Goal: Find specific page/section: Find specific page/section

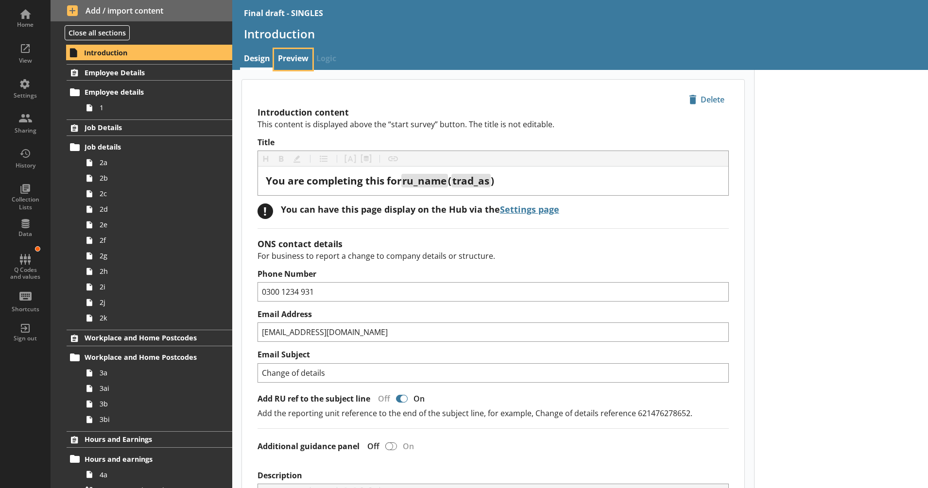
click at [290, 65] on link "Preview" at bounding box center [293, 59] width 38 height 21
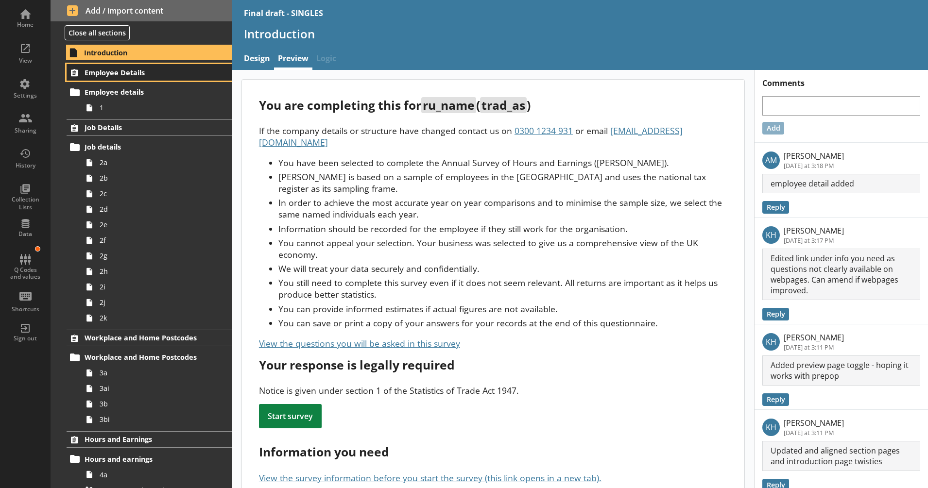
click at [171, 73] on span "Employee Details" at bounding box center [144, 72] width 119 height 9
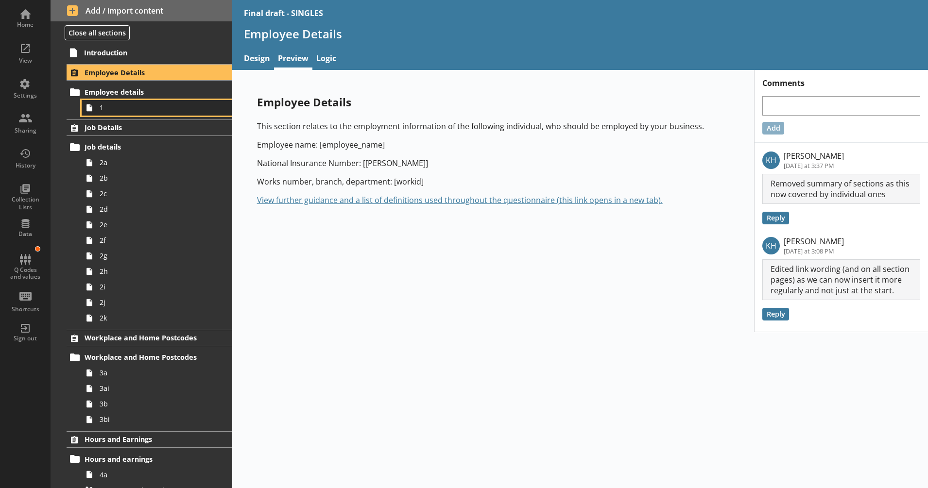
click at [158, 113] on link "1" at bounding box center [157, 108] width 150 height 16
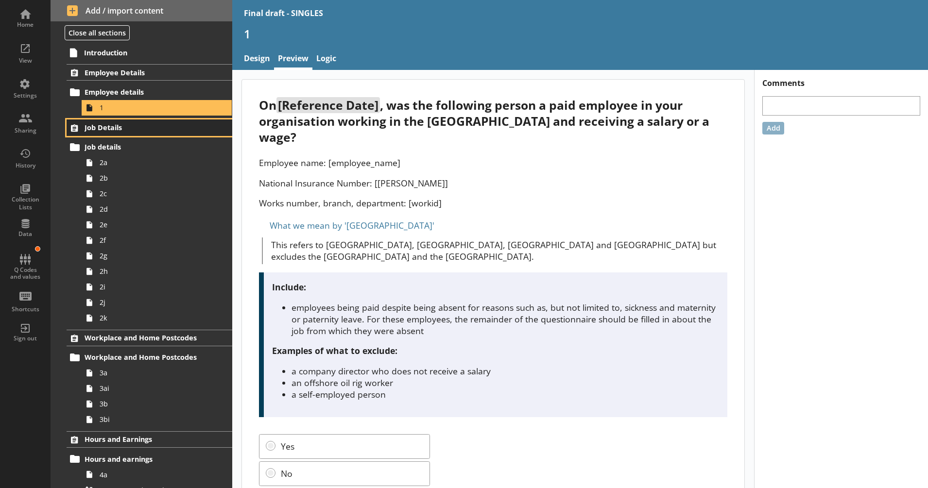
click at [146, 129] on span "Job Details" at bounding box center [144, 127] width 119 height 9
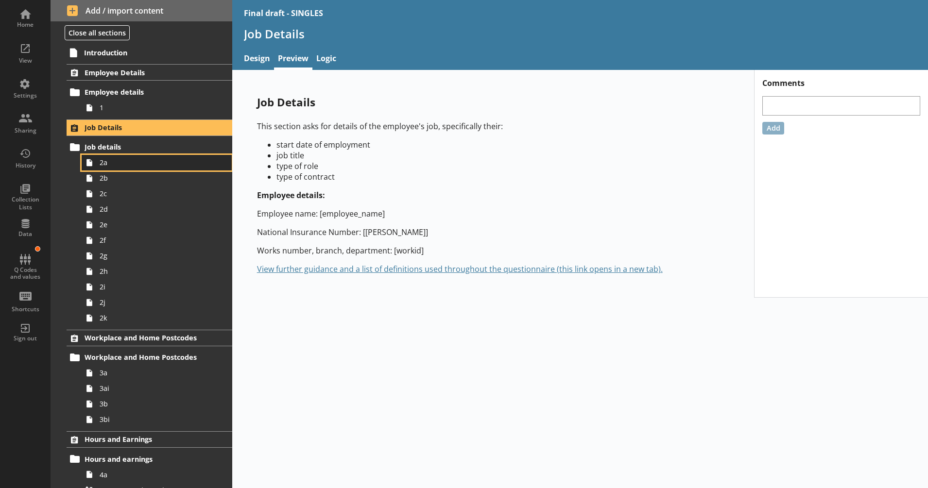
click at [144, 163] on span "2a" at bounding box center [153, 162] width 107 height 9
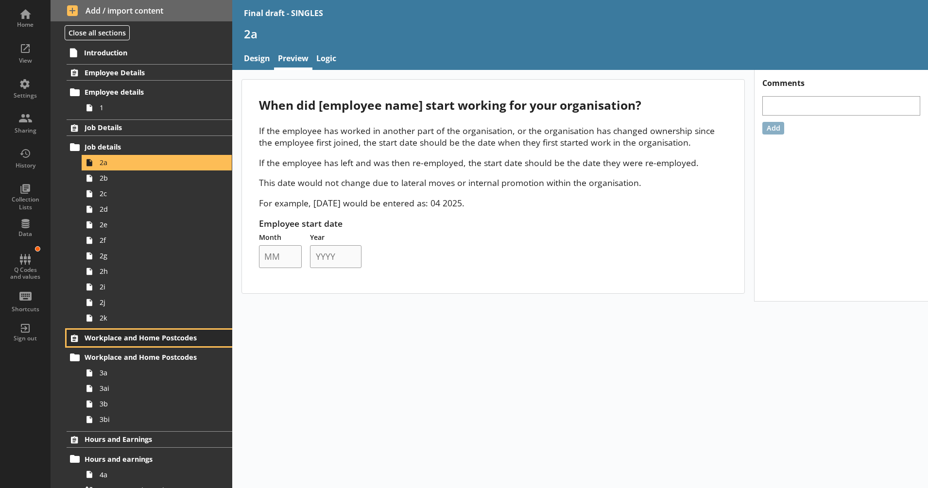
click at [176, 338] on span "Workplace and Home Postcodes" at bounding box center [144, 337] width 119 height 9
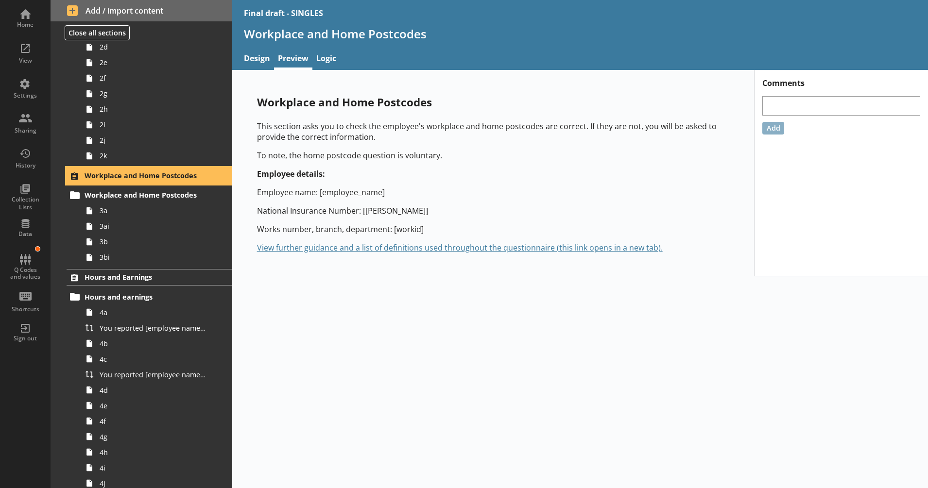
scroll to position [163, 0]
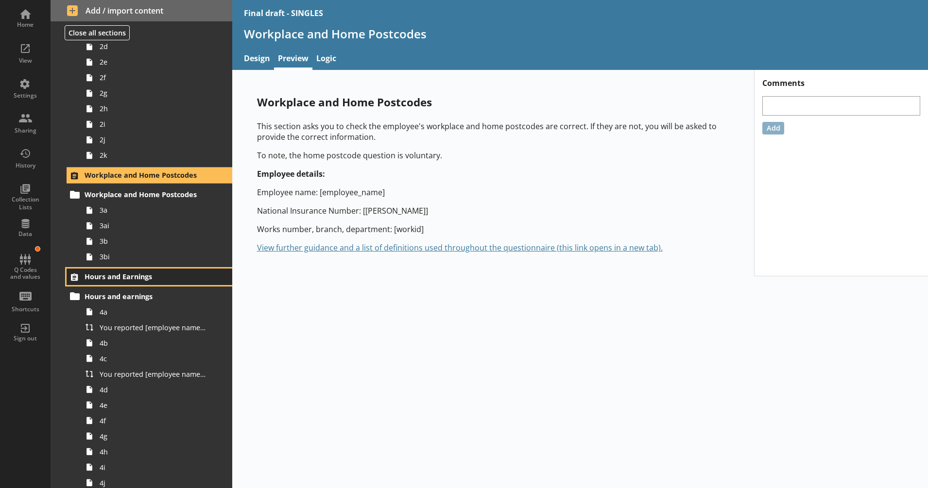
click at [153, 281] on span "Hours and Earnings" at bounding box center [144, 276] width 119 height 9
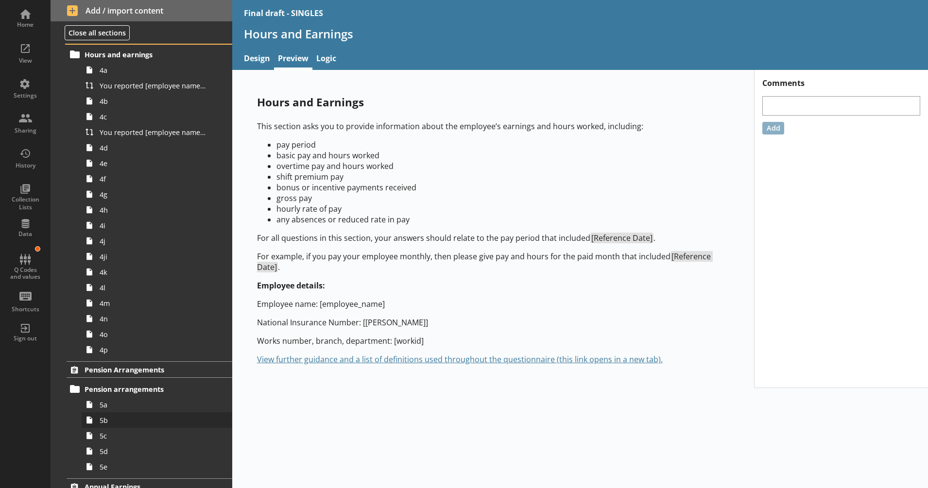
scroll to position [404, 0]
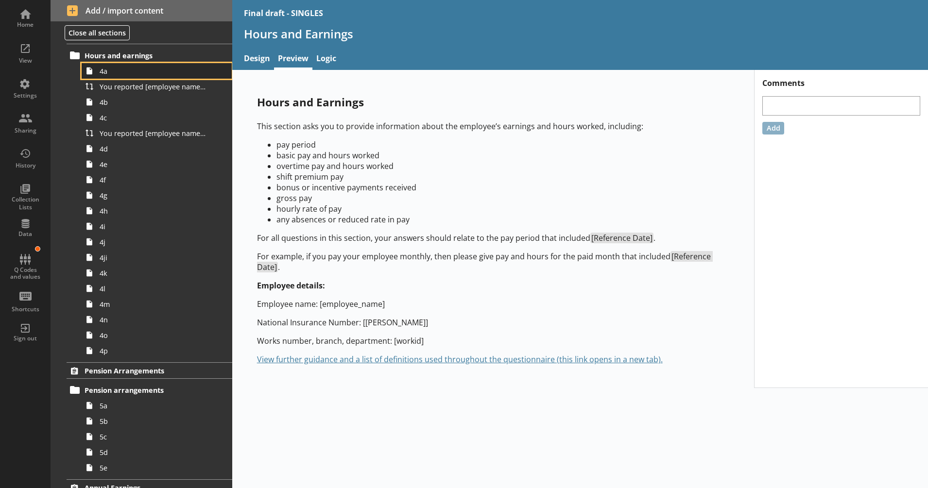
click at [141, 74] on span "4a" at bounding box center [153, 71] width 107 height 9
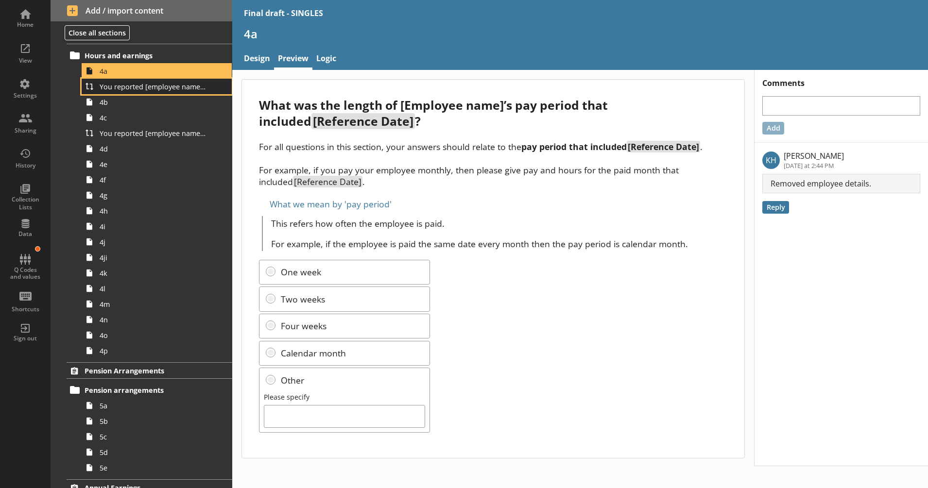
click at [174, 91] on span "You reported [employee name]'s pay period that included [Reference Date] to be …" at bounding box center [153, 86] width 107 height 9
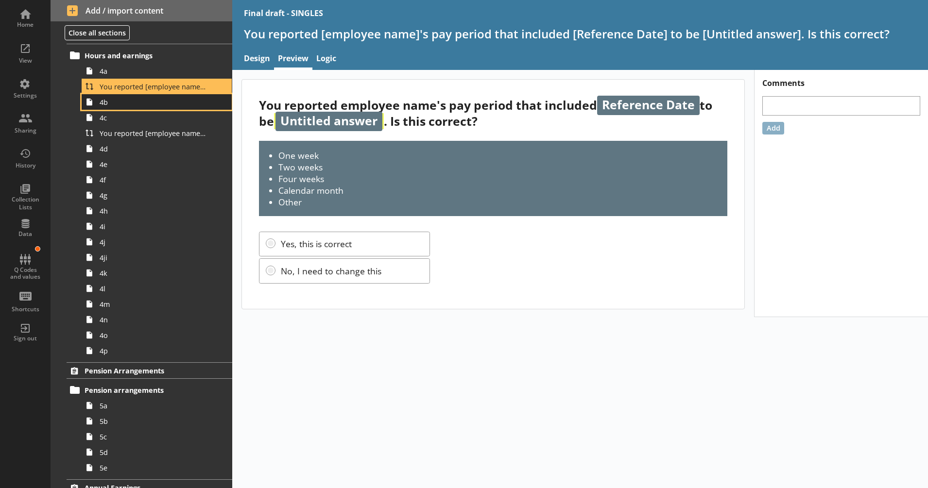
click at [166, 105] on span "4b" at bounding box center [153, 102] width 107 height 9
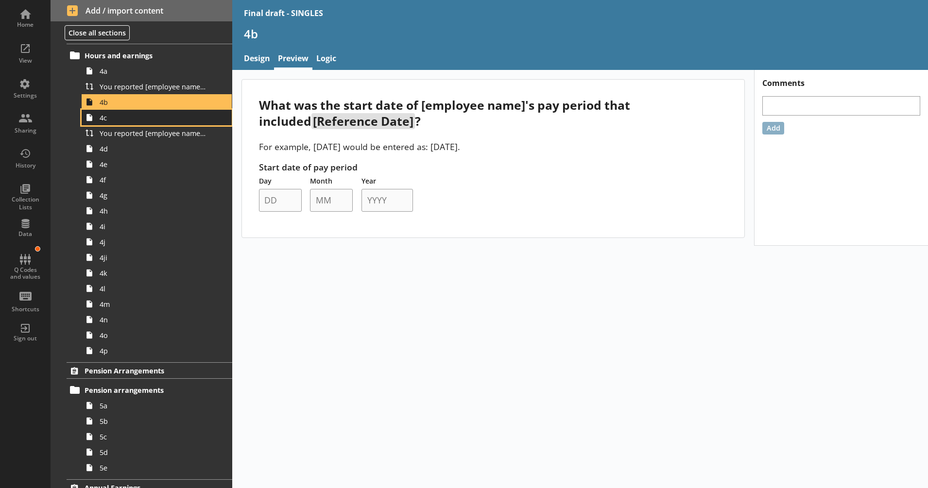
click at [163, 122] on span "4c" at bounding box center [153, 117] width 107 height 9
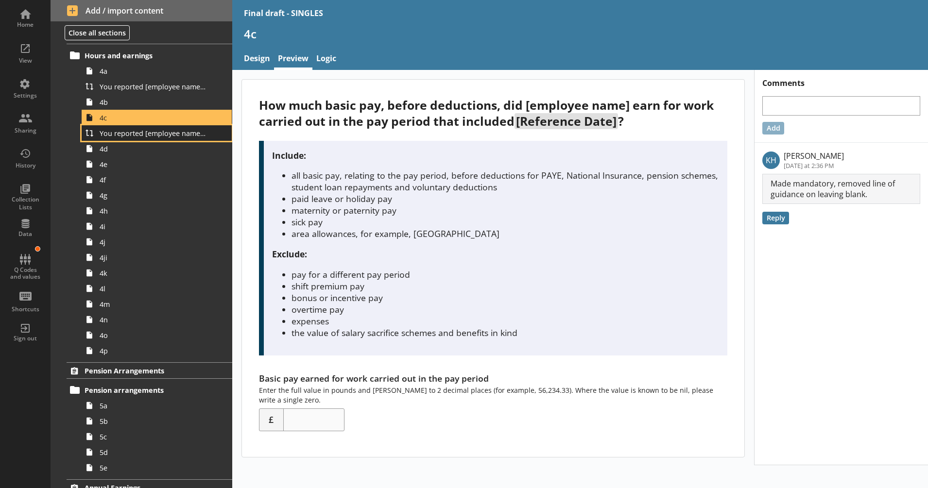
click at [159, 137] on span "You reported [employee name]'s basic pay earned for work carried out in the pay…" at bounding box center [153, 133] width 107 height 9
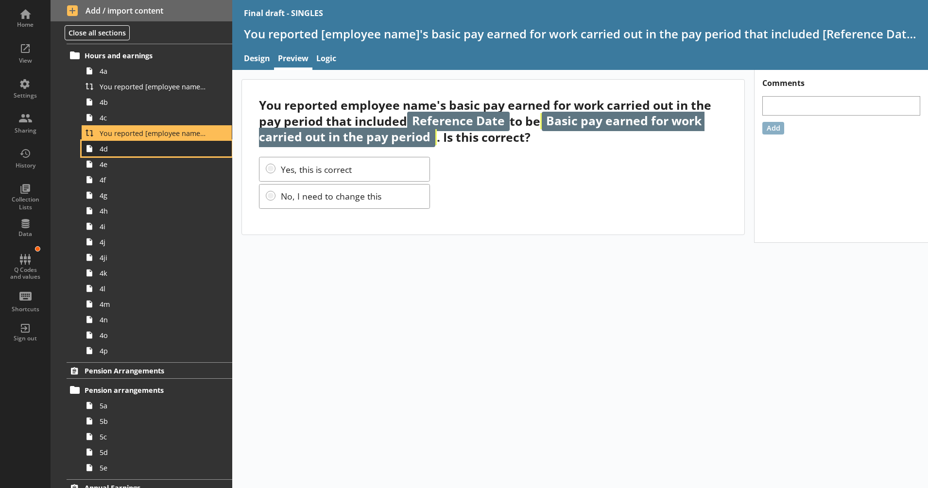
click at [160, 153] on span "4d" at bounding box center [153, 148] width 107 height 9
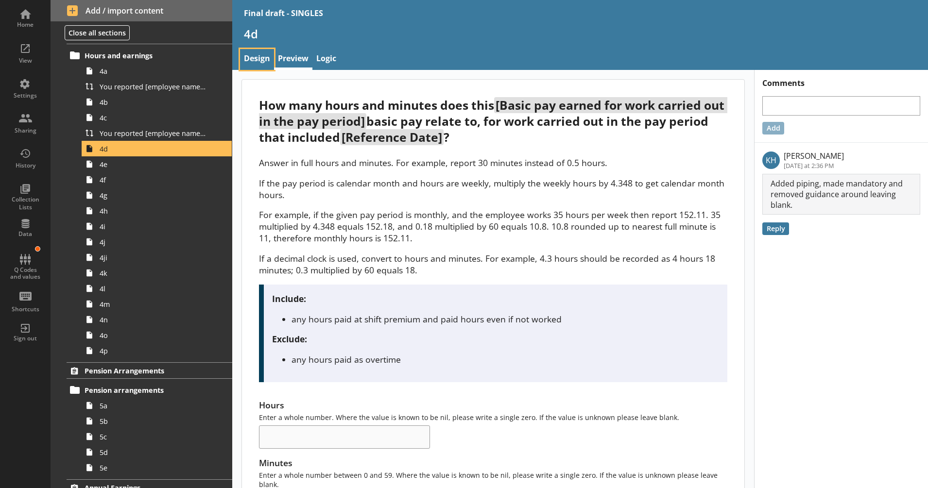
click at [263, 57] on link "Design" at bounding box center [257, 59] width 34 height 21
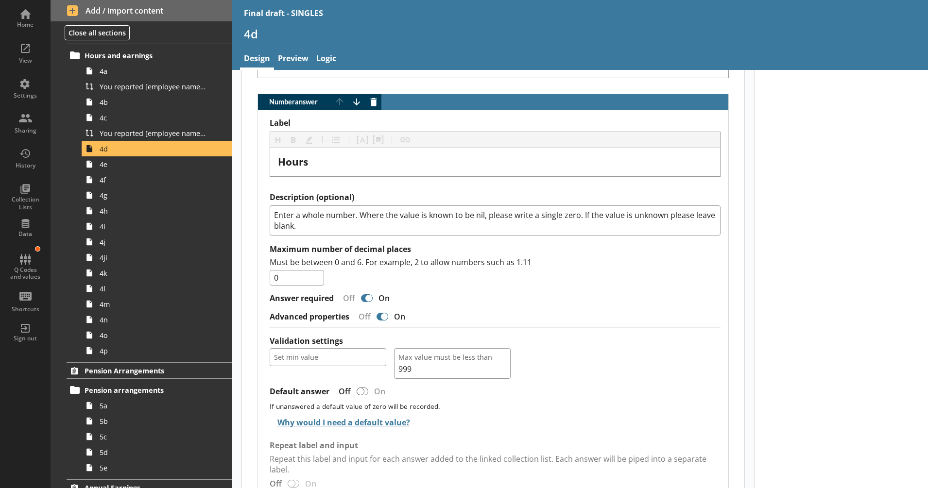
scroll to position [774, 0]
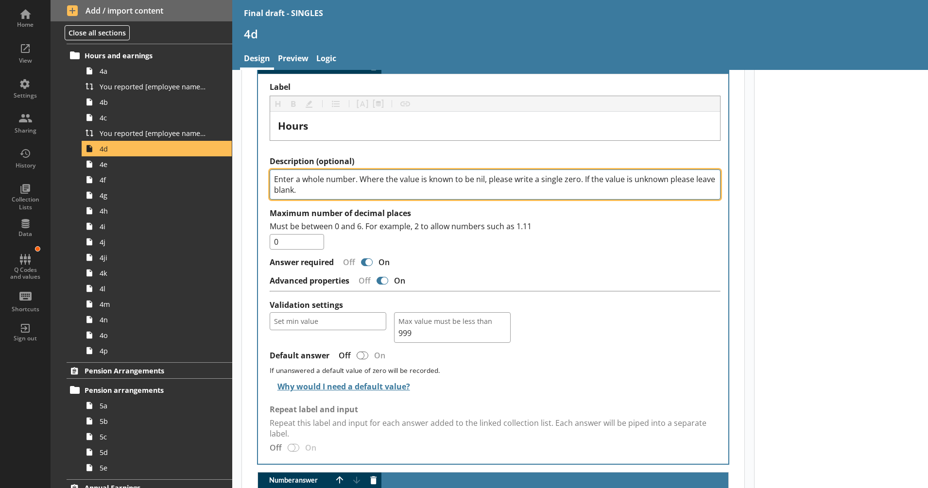
drag, startPoint x: 594, startPoint y: 188, endPoint x: 581, endPoint y: 182, distance: 13.9
click at [581, 182] on textarea "Enter a whole number. Where the value is known to be nil, please write a single…" at bounding box center [495, 185] width 451 height 30
type textarea "x"
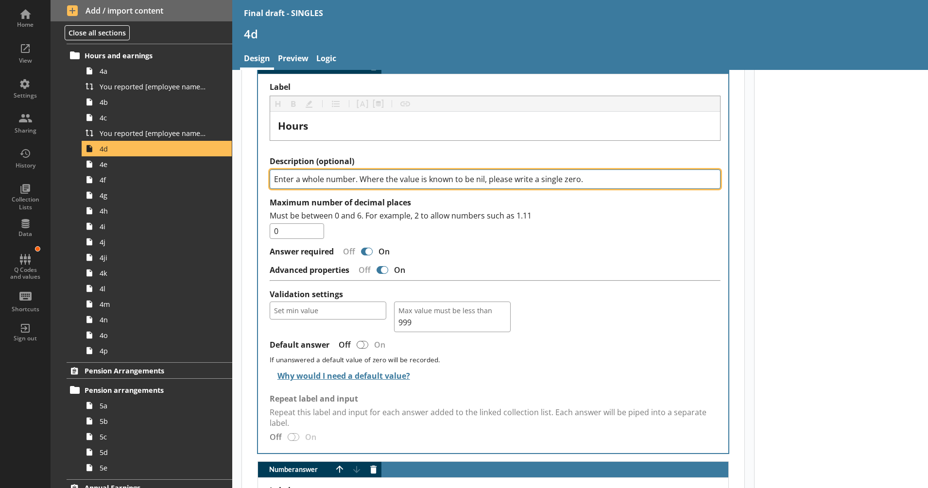
type textarea "Enter a whole number. Where the value is known to be nil, please write a single…"
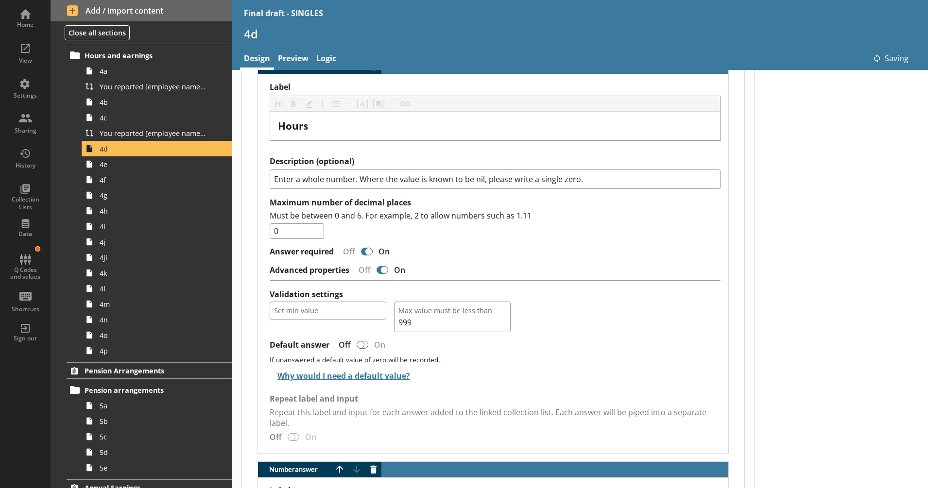
click at [604, 250] on div "Answer required Off On" at bounding box center [495, 251] width 451 height 17
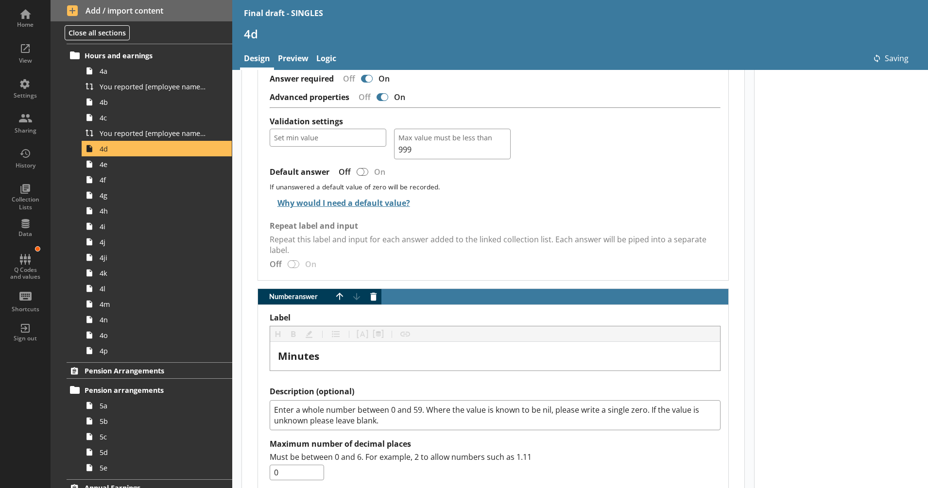
scroll to position [950, 0]
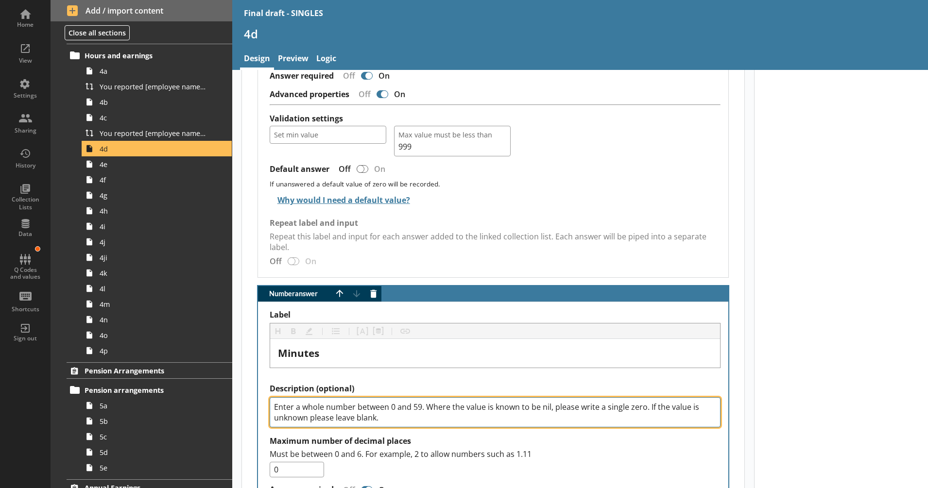
drag, startPoint x: 602, startPoint y: 418, endPoint x: 648, endPoint y: 408, distance: 47.2
click at [648, 408] on textarea "Enter a whole number between 0 and 59. Where the value is known to be nil, plea…" at bounding box center [495, 412] width 451 height 30
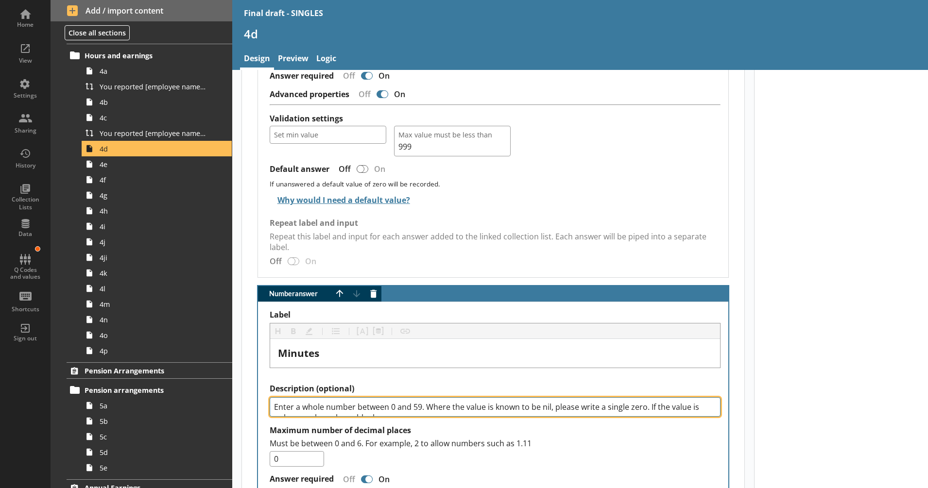
type textarea "x"
type textarea "Enter a whole number between 0 and 59. Where the value is known to be nil, plea…"
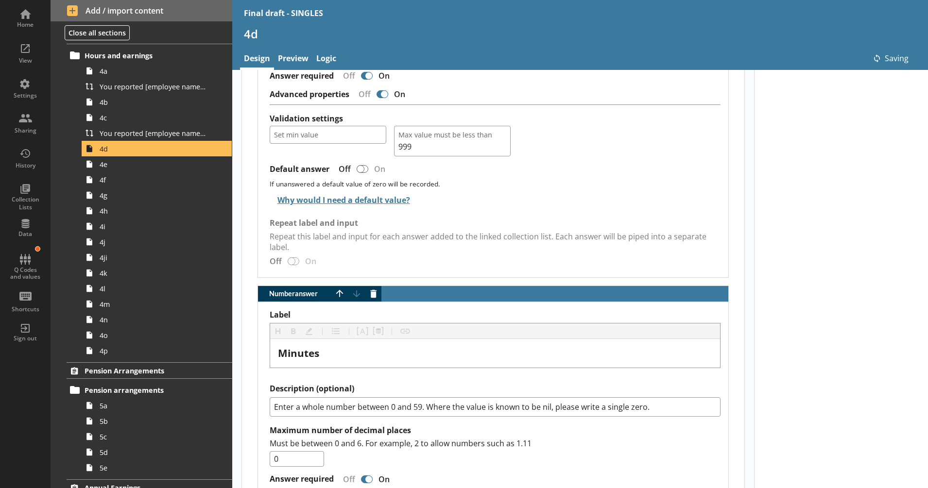
click at [292, 59] on link "Preview" at bounding box center [293, 59] width 38 height 21
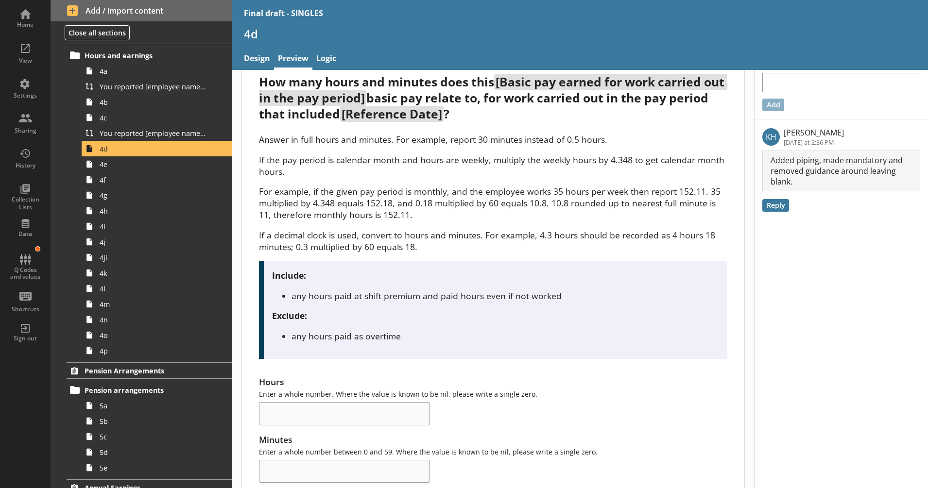
scroll to position [22, 0]
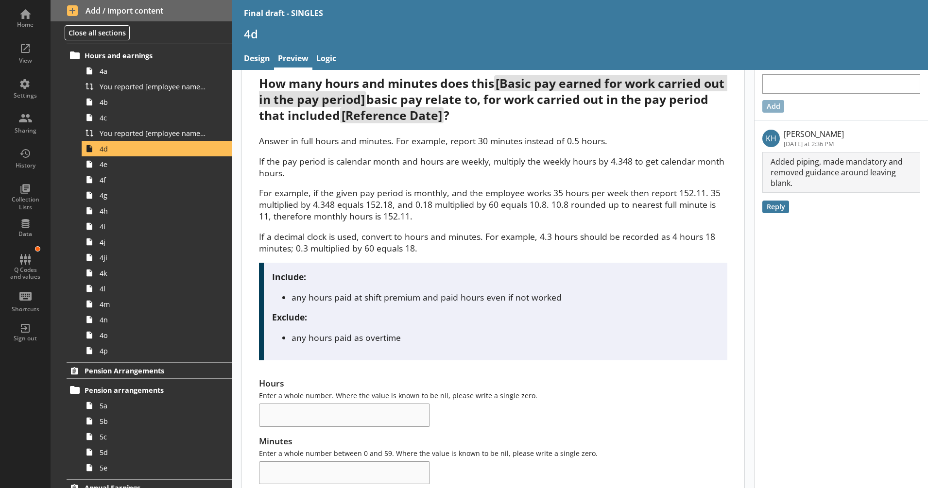
click at [445, 359] on div "Include: any hours paid at shift premium and paid hours even if not worked Excl…" at bounding box center [493, 312] width 468 height 98
click at [128, 68] on span "4a" at bounding box center [153, 71] width 107 height 9
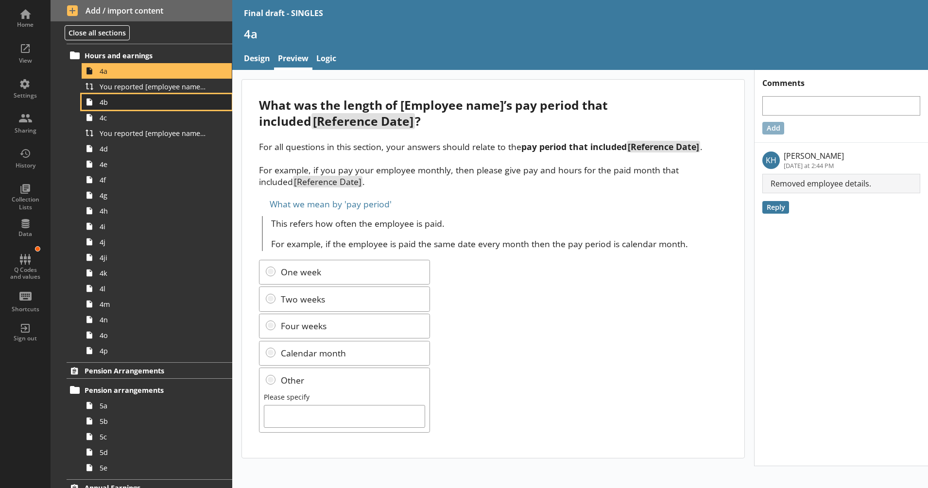
click at [123, 103] on span "4b" at bounding box center [153, 102] width 107 height 9
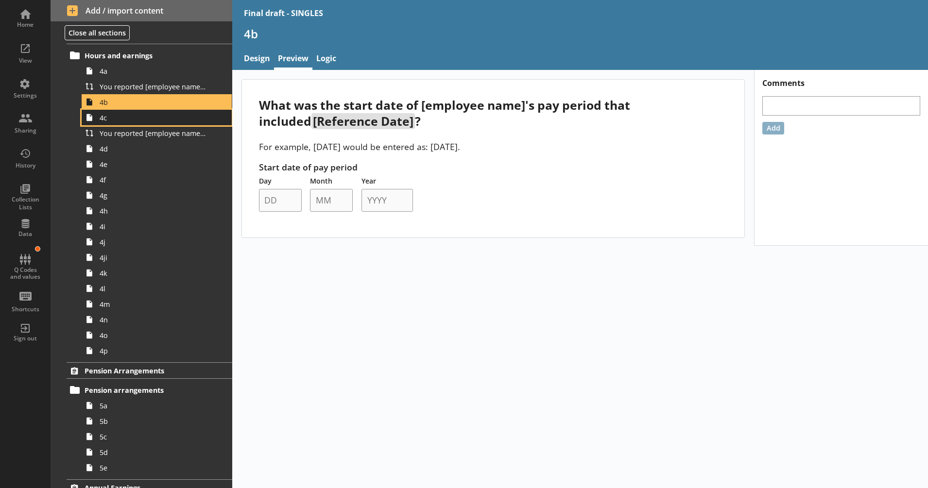
click at [128, 116] on span "4c" at bounding box center [153, 117] width 107 height 9
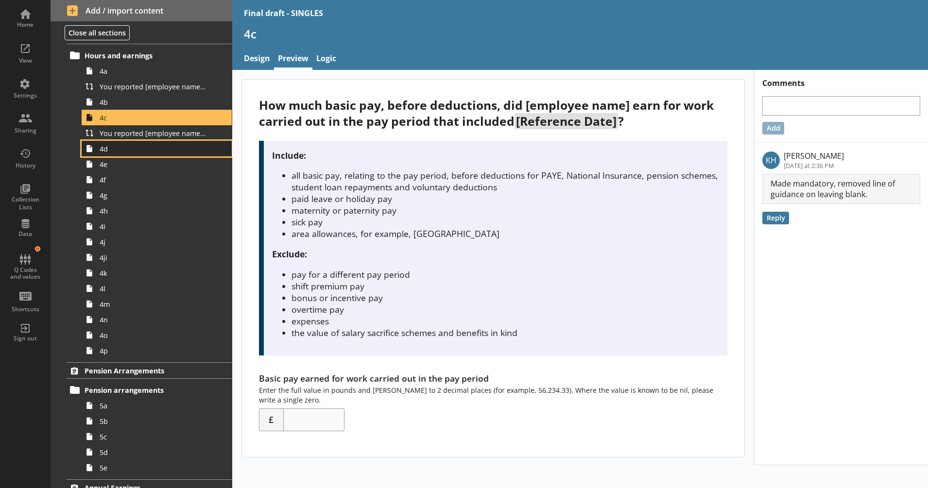
click at [133, 152] on span "4d" at bounding box center [153, 148] width 107 height 9
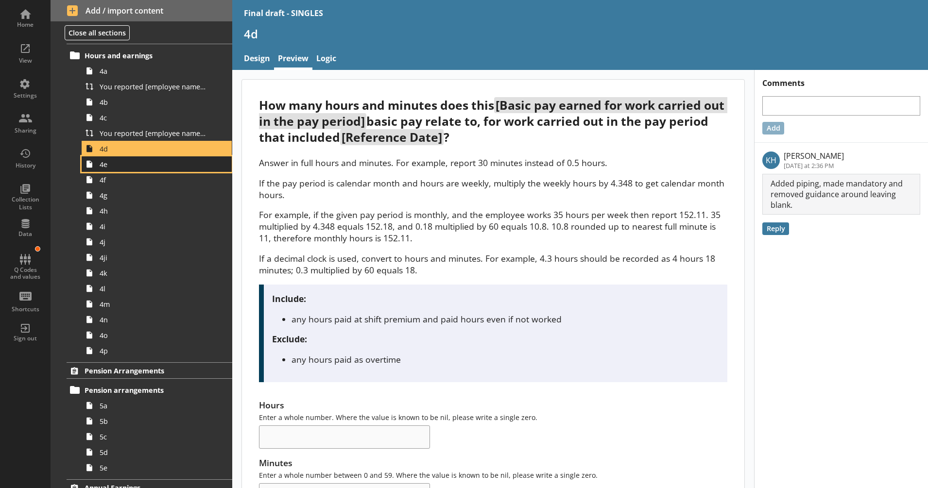
click at [130, 162] on span "4e" at bounding box center [153, 164] width 107 height 9
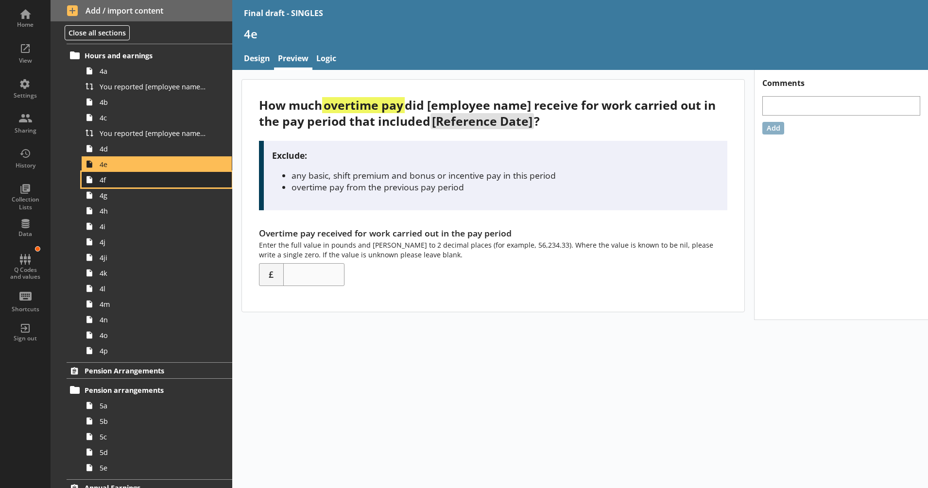
click at [163, 179] on span "4f" at bounding box center [153, 179] width 107 height 9
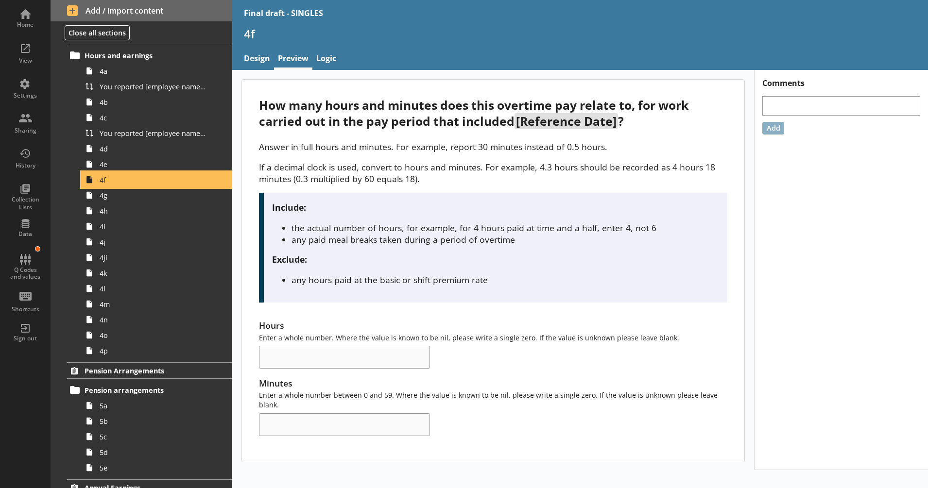
click at [160, 187] on link "4f" at bounding box center [157, 180] width 150 height 16
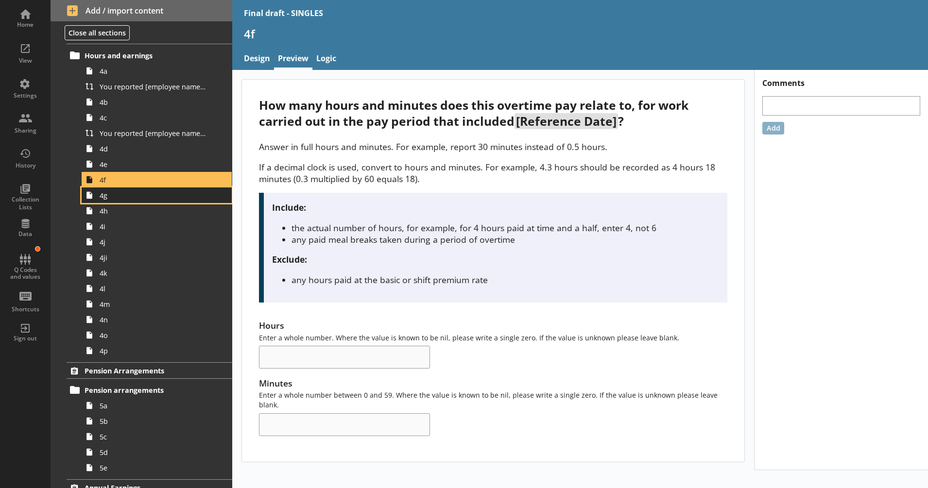
click at [154, 196] on span "4g" at bounding box center [153, 195] width 107 height 9
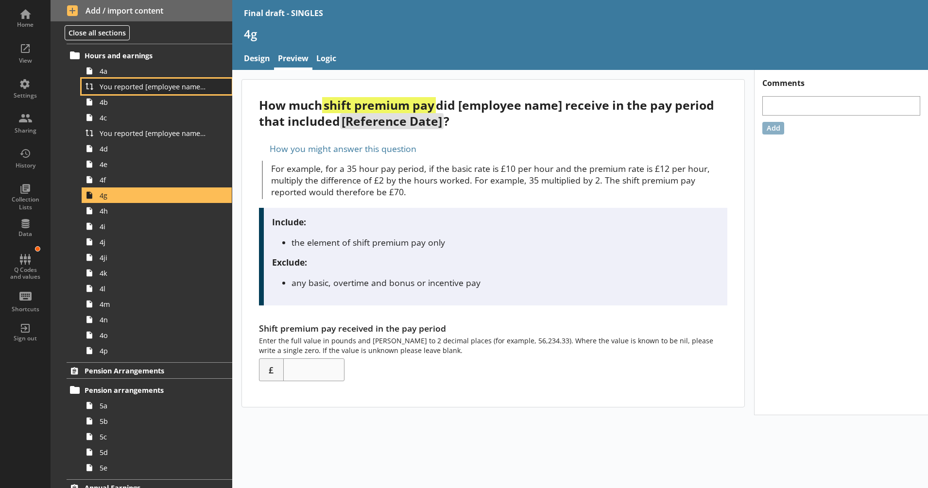
click at [134, 80] on link "You reported [employee name]'s pay period that included [Reference Date] to be …" at bounding box center [157, 87] width 150 height 16
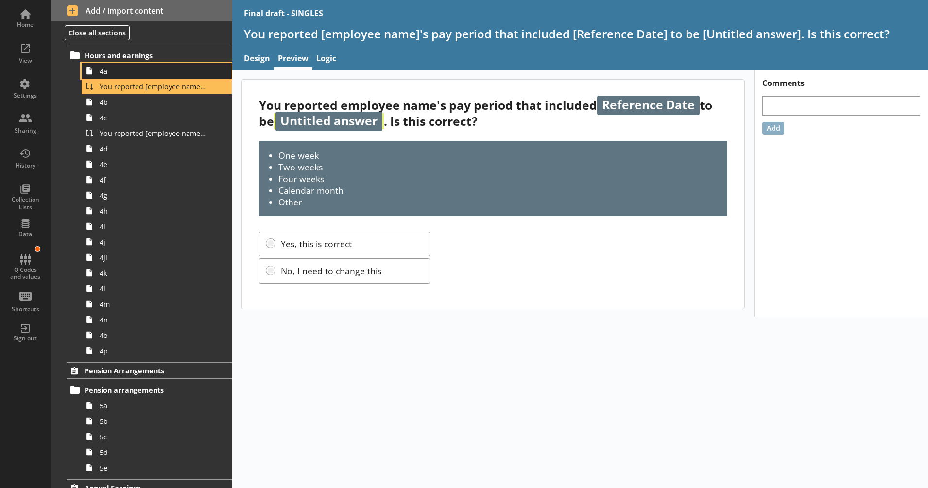
click at [118, 68] on span "4a" at bounding box center [153, 71] width 107 height 9
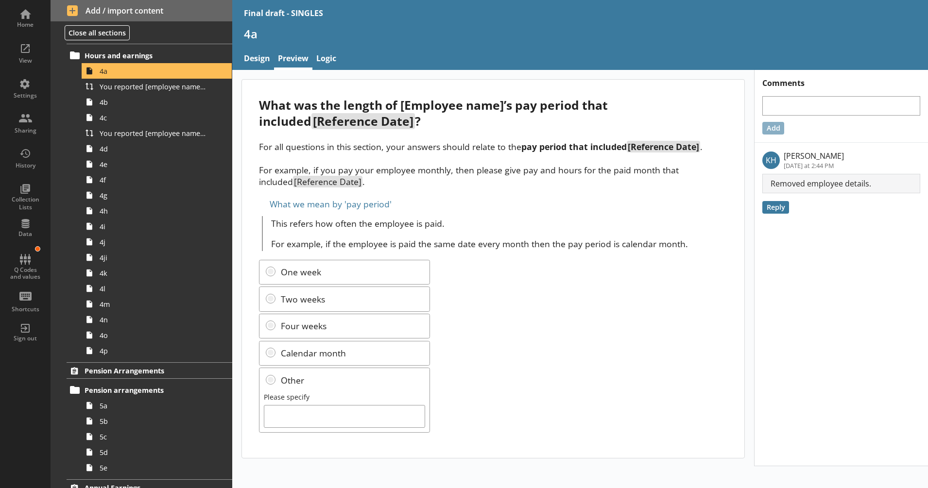
click at [478, 354] on div "One week Two weeks Four weeks Calendar month Other Please specify" at bounding box center [493, 346] width 468 height 173
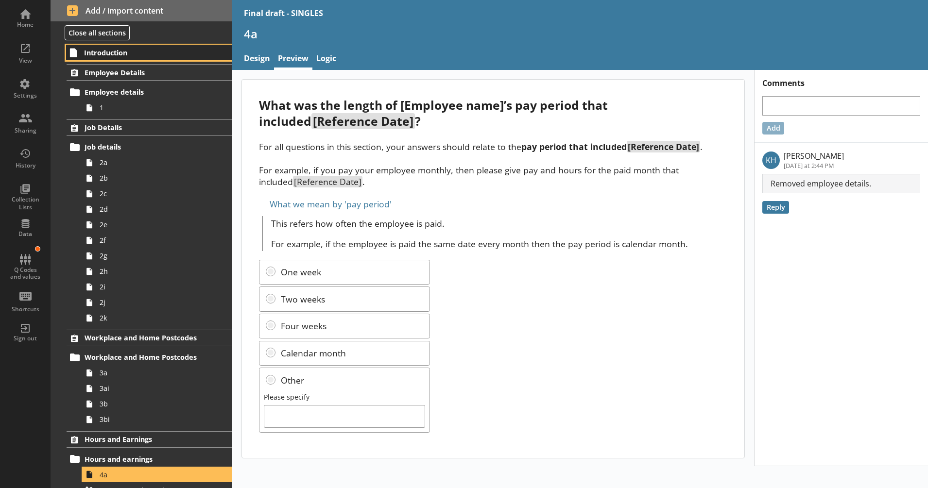
click at [124, 59] on link "Introduction" at bounding box center [149, 53] width 166 height 16
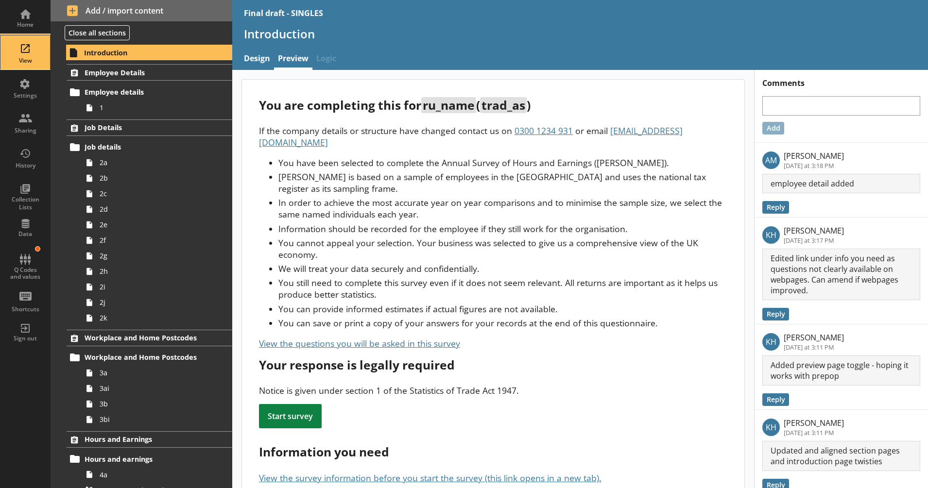
click at [19, 43] on div "View" at bounding box center [25, 52] width 34 height 34
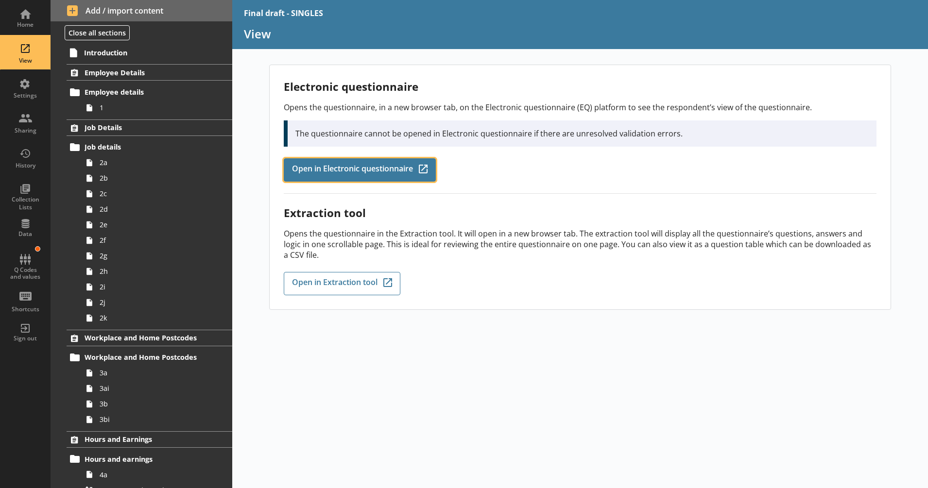
click at [394, 176] on link "Open in Electronic questionnaire Q-Codes_Icon Created with Sketch." at bounding box center [360, 169] width 152 height 23
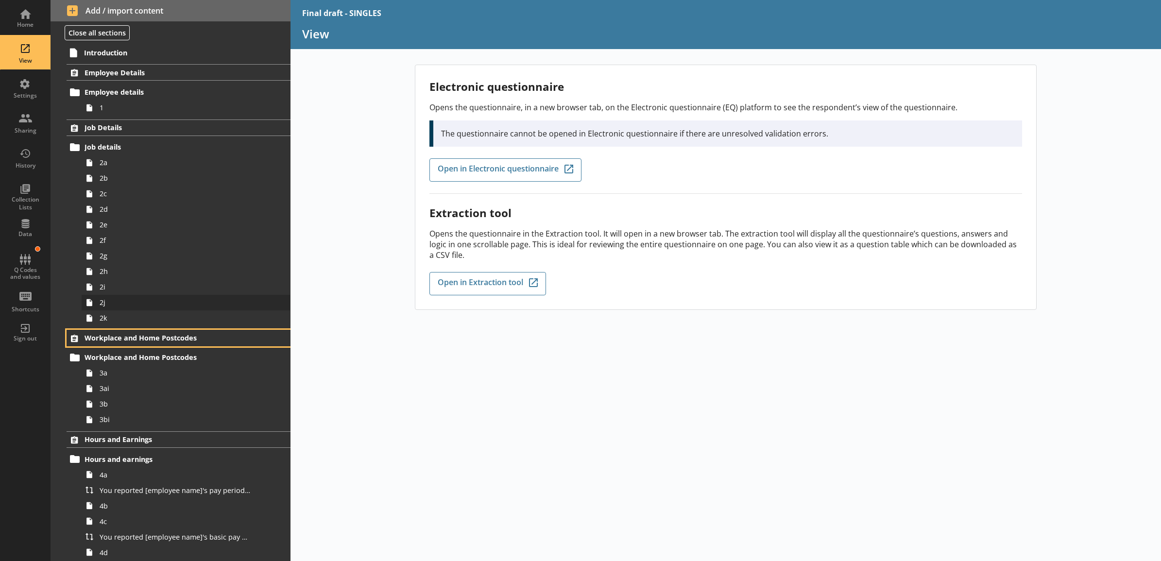
drag, startPoint x: 158, startPoint y: 339, endPoint x: 182, endPoint y: 306, distance: 41.0
click at [158, 339] on span "Workplace and Home Postcodes" at bounding box center [166, 337] width 162 height 9
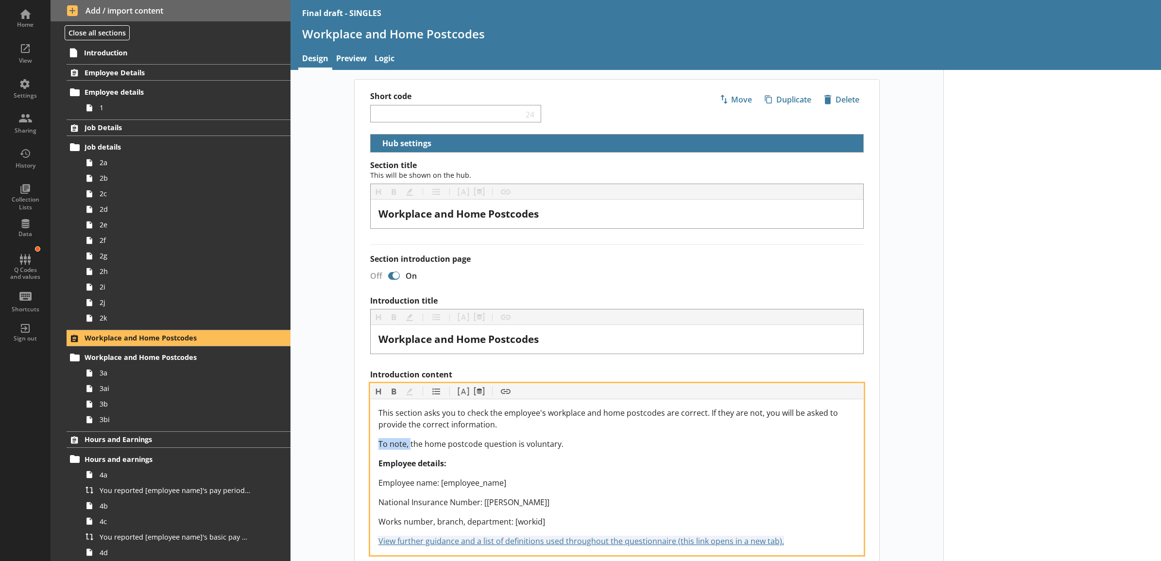
drag, startPoint x: 407, startPoint y: 444, endPoint x: 361, endPoint y: 444, distance: 46.2
click at [361, 444] on div "Section title This will be shown on the hub. Heading Heading Bold Bold Highligh…" at bounding box center [617, 538] width 525 height 756
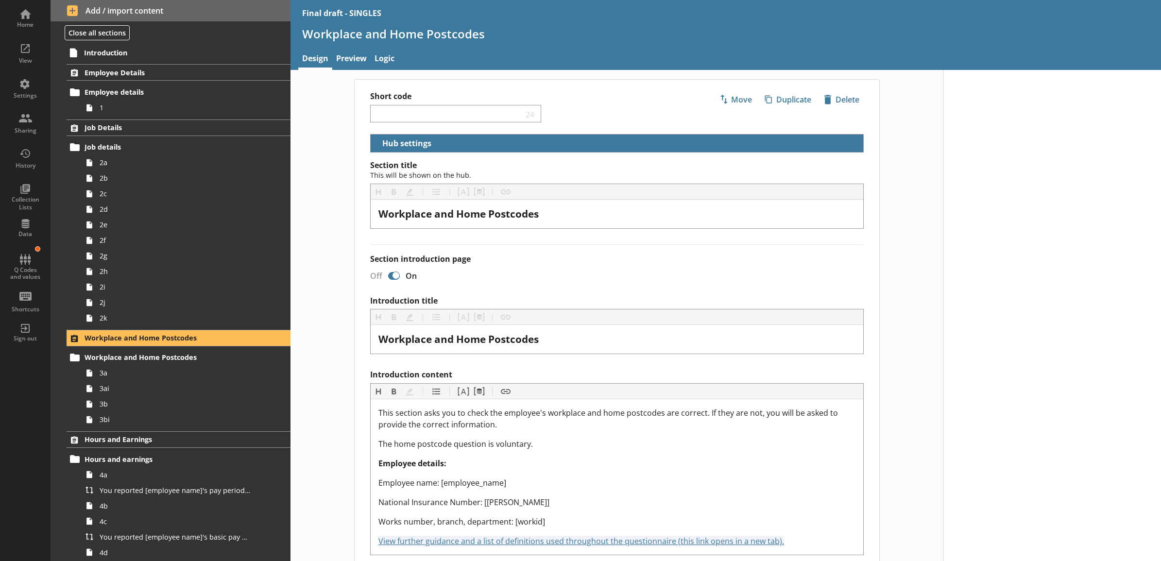
click at [361, 444] on div "Section title This will be shown on the hub. Heading Heading Bold Bold Highligh…" at bounding box center [617, 538] width 525 height 756
click at [154, 51] on span "Introduction" at bounding box center [165, 52] width 163 height 9
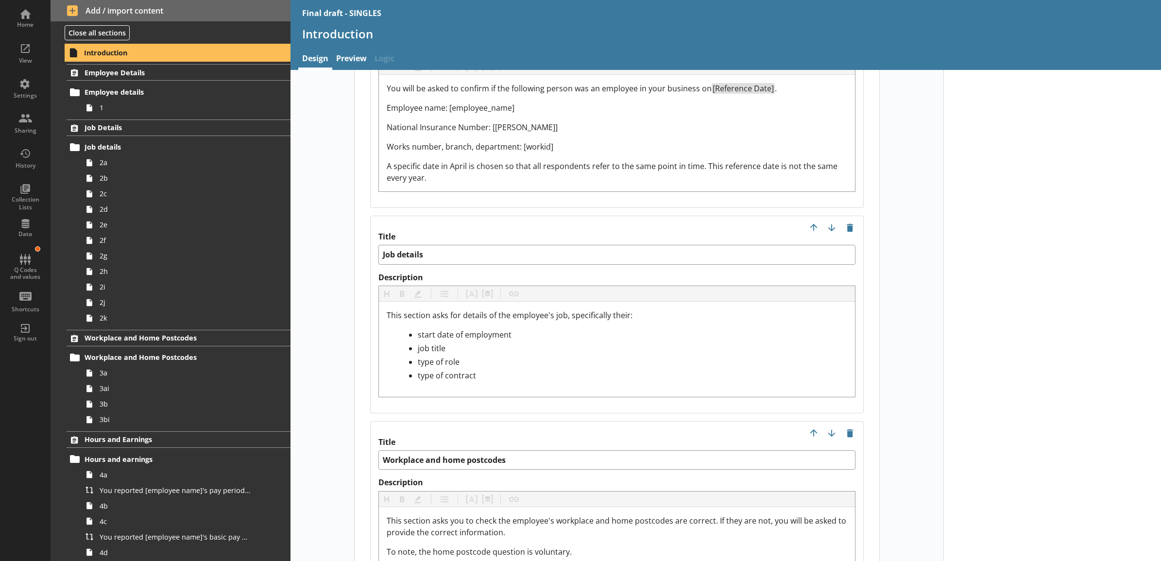
scroll to position [1214, 0]
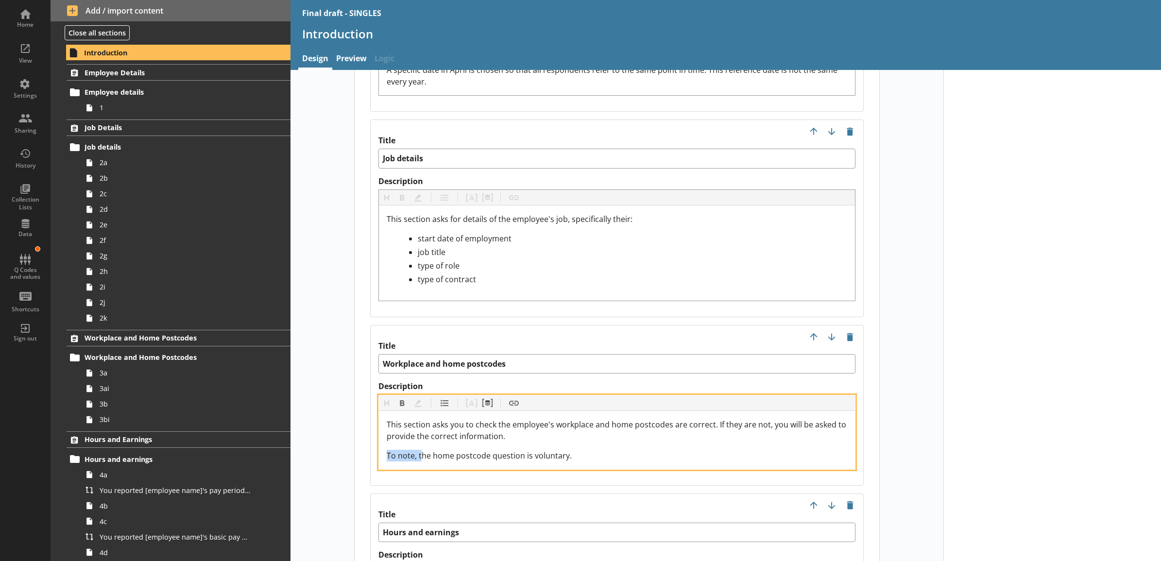
drag, startPoint x: 417, startPoint y: 445, endPoint x: 350, endPoint y: 445, distance: 67.0
click at [350, 445] on main "icon-delete Created with Sketch. Delete Introduction content This content is di…" at bounding box center [617, 441] width 544 height 3152
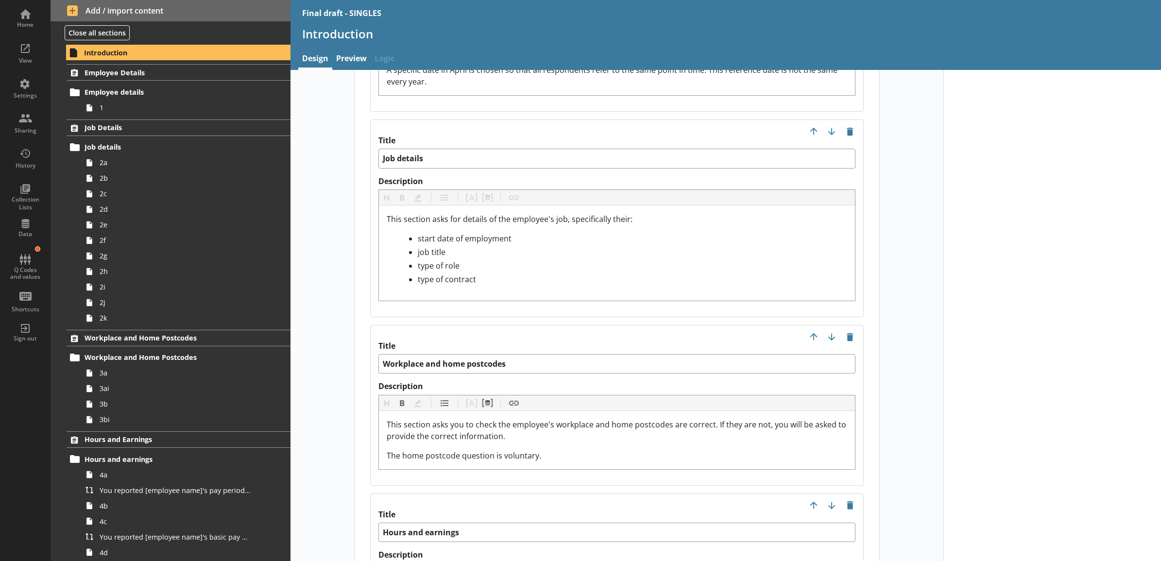
click at [350, 445] on main "icon-delete Created with Sketch. Delete Introduction content This content is di…" at bounding box center [617, 441] width 544 height 3152
type textarea "x"
click at [357, 54] on link "Preview" at bounding box center [351, 59] width 38 height 21
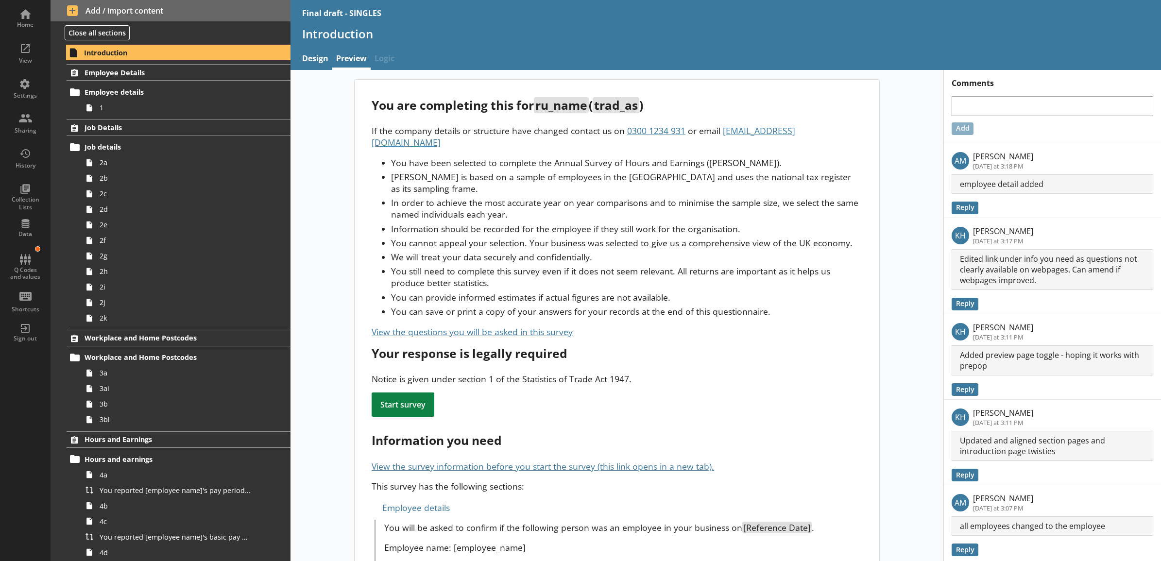
click at [528, 237] on li "You cannot appeal your selection. Your business was selected to give us a compr…" at bounding box center [626, 243] width 471 height 12
